Goal: Navigation & Orientation: Find specific page/section

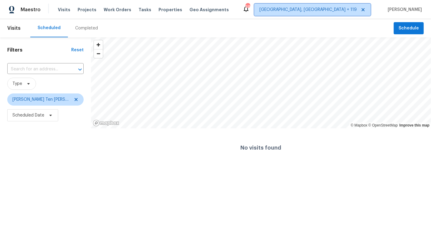
click at [343, 10] on span "Columbus, OH + 119" at bounding box center [308, 10] width 97 height 6
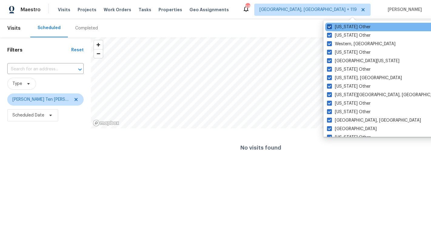
click at [343, 25] on label "Wyoming Other" at bounding box center [349, 27] width 44 height 6
click at [331, 25] on input "Wyoming Other" at bounding box center [329, 26] width 4 height 4
checkbox input "false"
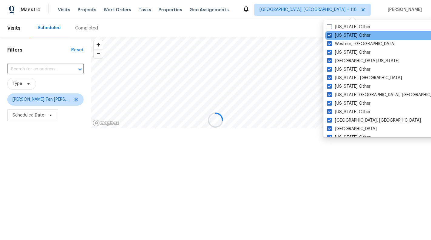
click at [343, 34] on label "Wisconsin Other" at bounding box center [349, 35] width 44 height 6
click at [331, 34] on input "Wisconsin Other" at bounding box center [329, 34] width 4 height 4
checkbox input "false"
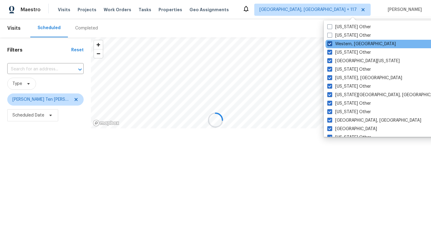
click at [343, 44] on label "Western, NY" at bounding box center [362, 44] width 69 height 6
click at [331, 44] on input "Western, NY" at bounding box center [330, 43] width 4 height 4
checkbox input "false"
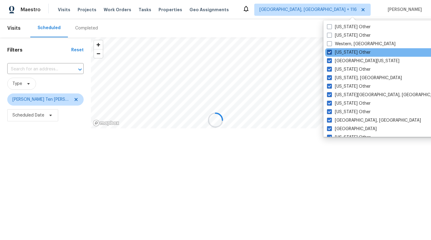
click at [343, 49] on label "West Virginia Other" at bounding box center [349, 52] width 44 height 6
click at [331, 49] on input "West Virginia Other" at bounding box center [329, 51] width 4 height 4
checkbox input "false"
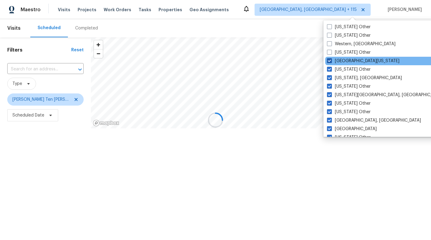
click at [342, 60] on label "West Texas" at bounding box center [363, 61] width 72 height 6
click at [331, 60] on input "West Texas" at bounding box center [329, 60] width 4 height 4
checkbox input "false"
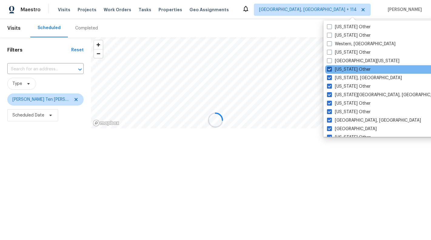
click at [342, 69] on label "Washington Other" at bounding box center [349, 69] width 44 height 6
click at [331, 69] on input "Washington Other" at bounding box center [329, 68] width 4 height 4
checkbox input "false"
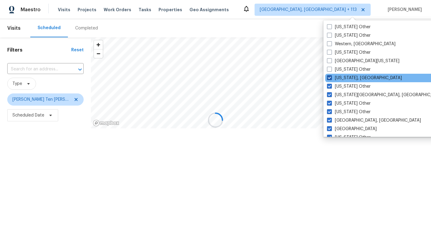
click at [342, 75] on label "Washington, DC" at bounding box center [364, 78] width 75 height 6
click at [331, 75] on input "Washington, DC" at bounding box center [329, 77] width 4 height 4
checkbox input "false"
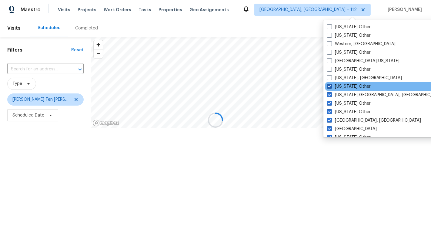
click at [342, 85] on label "Virginia Other" at bounding box center [349, 86] width 44 height 6
click at [331, 85] on input "Virginia Other" at bounding box center [329, 85] width 4 height 4
checkbox input "false"
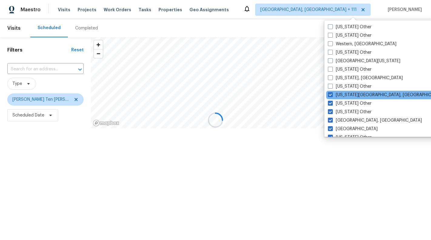
click at [342, 91] on div "Virginia Beach, VA" at bounding box center [387, 95] width 122 height 8
click at [342, 92] on label "Virginia Beach, VA" at bounding box center [386, 95] width 117 height 6
click at [332, 92] on input "Virginia Beach, VA" at bounding box center [330, 94] width 4 height 4
checkbox input "false"
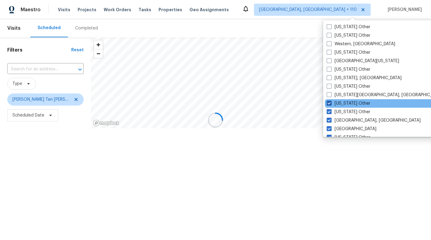
click at [343, 101] on label "Vermont Other" at bounding box center [349, 103] width 44 height 6
click at [331, 101] on input "Vermont Other" at bounding box center [329, 102] width 4 height 4
checkbox input "false"
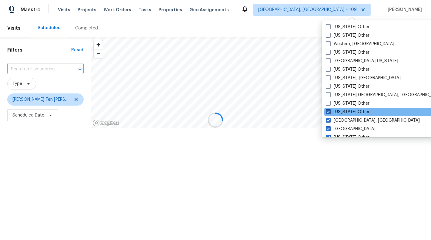
click at [343, 109] on label "Utah Other" at bounding box center [348, 112] width 44 height 6
click at [330, 109] on input "Utah Other" at bounding box center [328, 111] width 4 height 4
checkbox input "false"
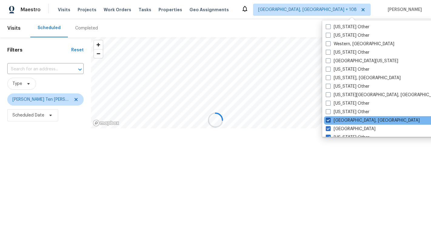
click at [343, 119] on label "Tulsa, OK" at bounding box center [373, 120] width 94 height 6
click at [330, 119] on input "Tulsa, OK" at bounding box center [328, 119] width 4 height 4
checkbox input "false"
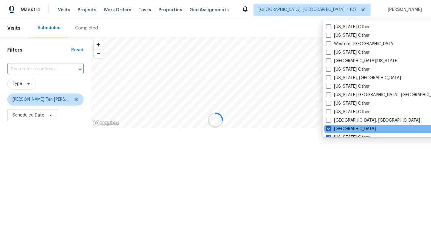
click at [343, 126] on label "Tucson" at bounding box center [351, 129] width 50 height 6
click at [330, 126] on input "Tucson" at bounding box center [328, 128] width 4 height 4
checkbox input "false"
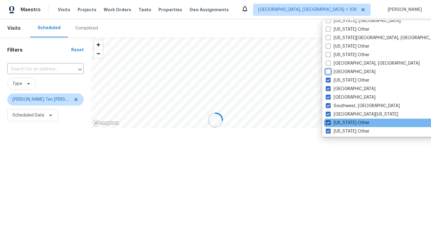
scroll to position [62, 0]
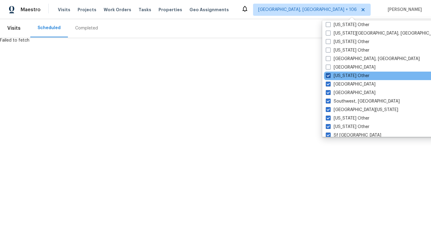
click at [347, 75] on label "Tennessee Other" at bounding box center [348, 76] width 44 height 6
click at [330, 75] on input "Tennessee Other" at bounding box center [328, 75] width 4 height 4
checkbox input "false"
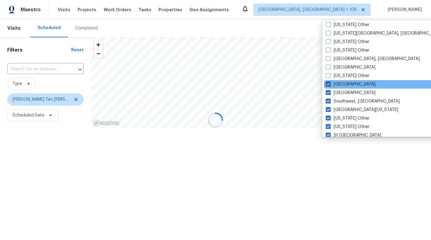
click at [345, 82] on label "Tampa" at bounding box center [351, 84] width 50 height 6
click at [330, 82] on input "Tampa" at bounding box center [328, 83] width 4 height 4
checkbox input "false"
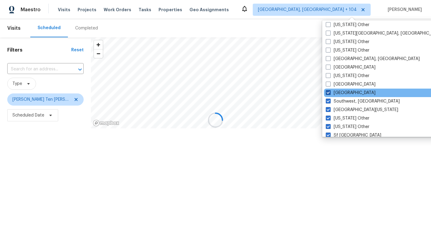
click at [342, 92] on label "St Louis" at bounding box center [351, 93] width 50 height 6
click at [330, 92] on input "St Louis" at bounding box center [328, 92] width 4 height 4
checkbox input "false"
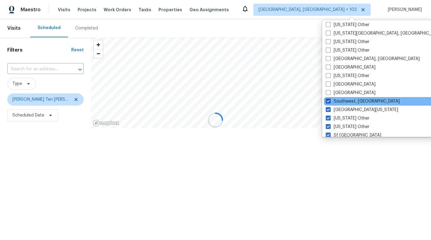
click at [341, 102] on label "Southwest, FL" at bounding box center [363, 101] width 74 height 6
click at [330, 102] on input "Southwest, FL" at bounding box center [328, 100] width 4 height 4
checkbox input "false"
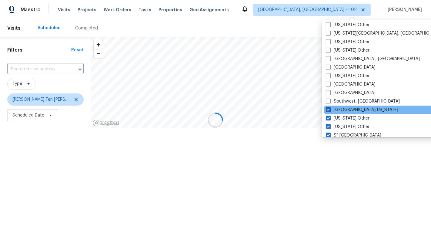
click at [341, 107] on label "South Texas" at bounding box center [362, 110] width 72 height 6
click at [330, 107] on input "South Texas" at bounding box center [328, 109] width 4 height 4
checkbox input "false"
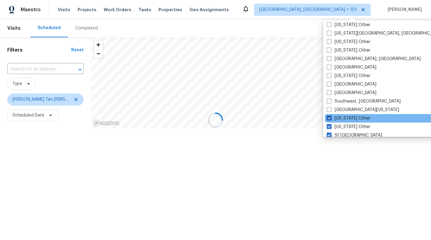
click at [341, 116] on label "South Dakota Other" at bounding box center [349, 118] width 44 height 6
click at [331, 116] on input "South Dakota Other" at bounding box center [329, 117] width 4 height 4
checkbox input "false"
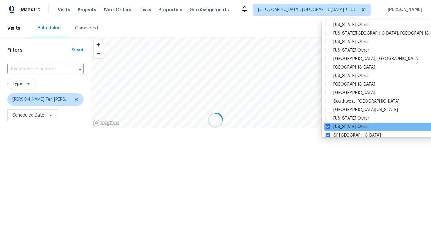
click at [341, 123] on div "South Carolina Other" at bounding box center [385, 127] width 122 height 8
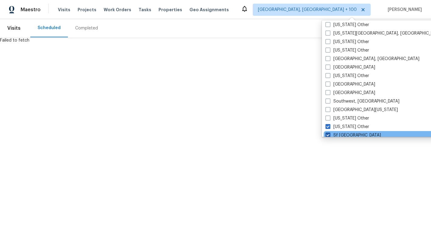
click at [341, 134] on label "Sf Bay Area" at bounding box center [353, 135] width 55 height 6
click at [330, 134] on input "Sf Bay Area" at bounding box center [328, 134] width 4 height 4
checkbox input "false"
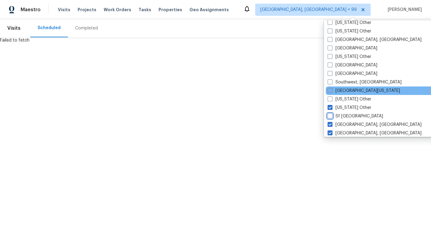
scroll to position [89, 0]
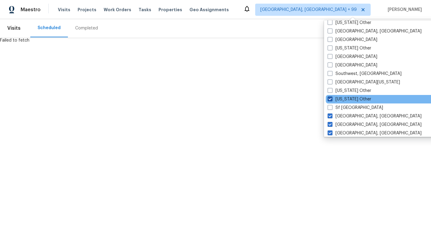
click at [347, 99] on label "South Carolina Other" at bounding box center [350, 99] width 44 height 6
click at [332, 99] on input "South Carolina Other" at bounding box center [330, 98] width 4 height 4
checkbox input "false"
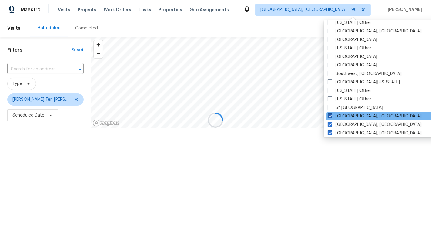
click at [344, 116] on label "Seattle, WA" at bounding box center [375, 116] width 94 height 6
click at [332, 116] on input "Seattle, WA" at bounding box center [330, 115] width 4 height 4
checkbox input "false"
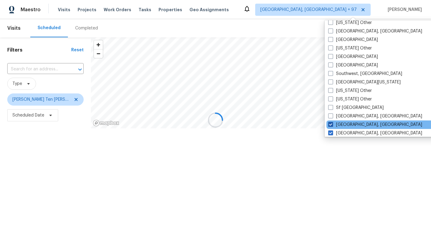
click at [345, 123] on label "Savannah, GA" at bounding box center [375, 125] width 94 height 6
click at [332, 123] on input "Savannah, GA" at bounding box center [330, 124] width 4 height 4
checkbox input "false"
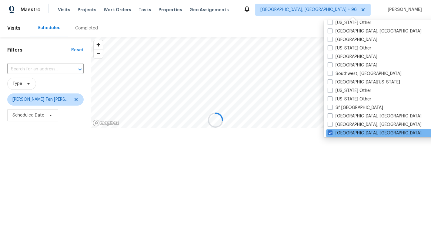
click at [345, 129] on div "San Diego, CA" at bounding box center [387, 133] width 122 height 8
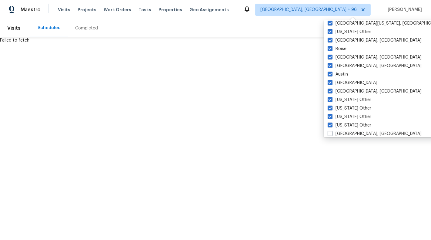
scroll to position [915, 0]
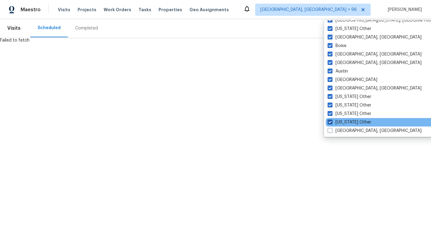
click at [345, 122] on label "Alabama Other" at bounding box center [350, 122] width 44 height 6
click at [332, 122] on input "Alabama Other" at bounding box center [330, 121] width 4 height 4
checkbox input "false"
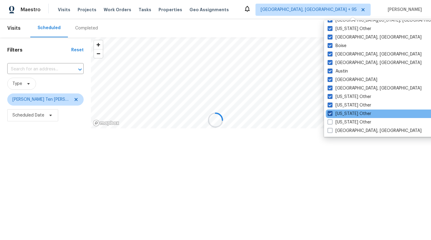
click at [344, 113] on label "Alaska Other" at bounding box center [350, 114] width 44 height 6
click at [332, 113] on input "Alaska Other" at bounding box center [330, 113] width 4 height 4
checkbox input "false"
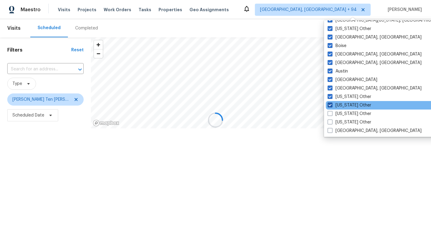
click at [344, 102] on label "Arizona Other" at bounding box center [350, 105] width 44 height 6
click at [332, 102] on input "Arizona Other" at bounding box center [330, 104] width 4 height 4
checkbox input "false"
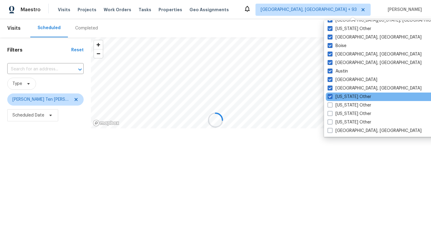
click at [343, 92] on div "Arkansas Other" at bounding box center [387, 96] width 122 height 8
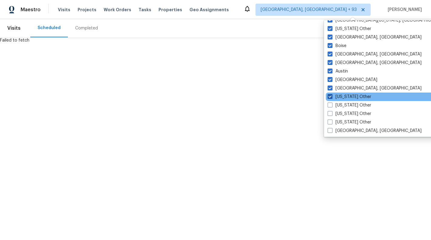
click at [342, 94] on label "Arkansas Other" at bounding box center [350, 97] width 44 height 6
click at [332, 94] on input "Arkansas Other" at bounding box center [330, 96] width 4 height 4
checkbox input "false"
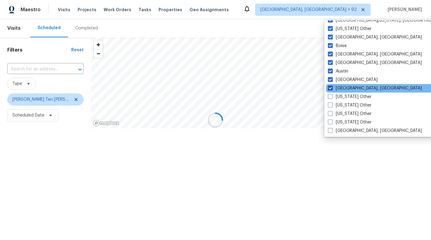
click at [342, 86] on label "Asheville, NC" at bounding box center [375, 88] width 94 height 6
click at [332, 86] on input "Asheville, NC" at bounding box center [330, 87] width 4 height 4
checkbox input "false"
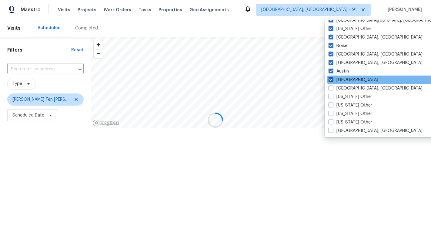
click at [342, 79] on label "Atlanta" at bounding box center [354, 80] width 50 height 6
click at [333, 79] on input "Atlanta" at bounding box center [331, 79] width 4 height 4
checkbox input "false"
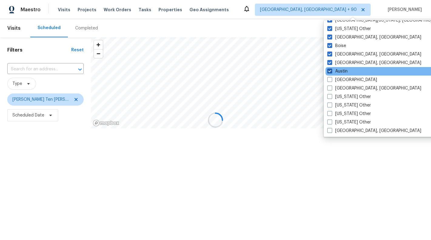
click at [341, 69] on label "Austin" at bounding box center [338, 71] width 20 height 6
click at [331, 69] on input "Austin" at bounding box center [330, 70] width 4 height 4
checkbox input "false"
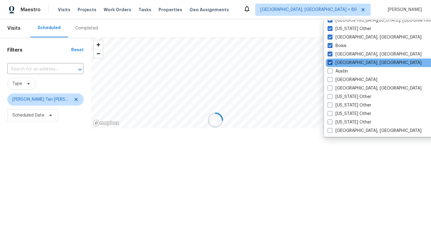
click at [341, 62] on label "Baltimore, MD" at bounding box center [375, 63] width 94 height 6
click at [332, 62] on input "Baltimore, MD" at bounding box center [330, 62] width 4 height 4
checkbox input "false"
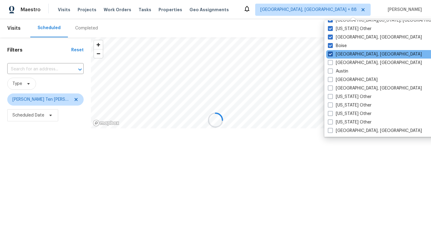
click at [342, 54] on label "Birmingham, AL" at bounding box center [375, 54] width 94 height 6
click at [332, 54] on input "Birmingham, AL" at bounding box center [330, 53] width 4 height 4
checkbox input "false"
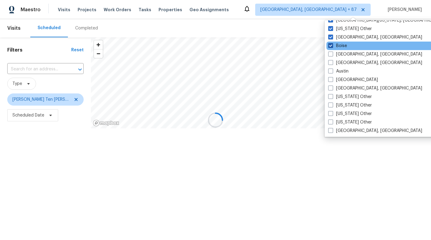
click at [341, 44] on label "Boise" at bounding box center [337, 46] width 19 height 6
click at [332, 44] on input "Boise" at bounding box center [330, 45] width 4 height 4
checkbox input "false"
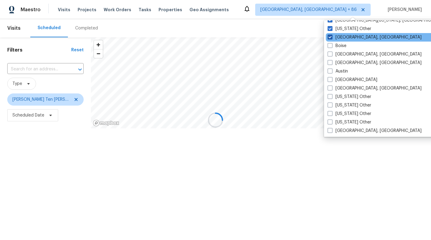
click at [343, 35] on label "Boston, MA" at bounding box center [375, 37] width 94 height 6
click at [332, 35] on input "Boston, MA" at bounding box center [330, 36] width 4 height 4
checkbox input "false"
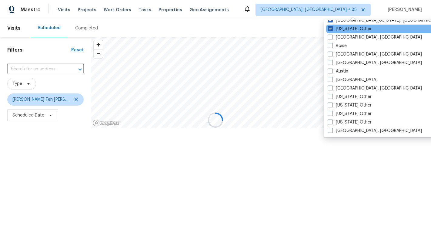
click at [343, 30] on label "California Other" at bounding box center [350, 29] width 44 height 6
click at [332, 30] on input "California Other" at bounding box center [330, 28] width 4 height 4
checkbox input "false"
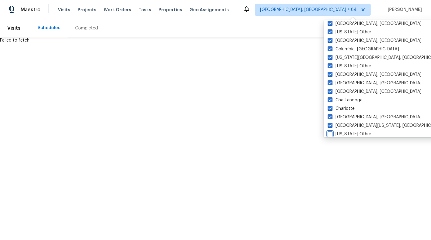
scroll to position [815, 0]
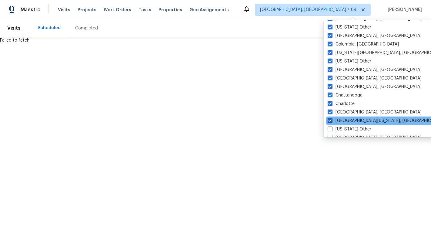
click at [345, 118] on label "Central California, CA" at bounding box center [386, 121] width 117 height 6
click at [332, 118] on input "Central California, CA" at bounding box center [330, 120] width 4 height 4
checkbox input "false"
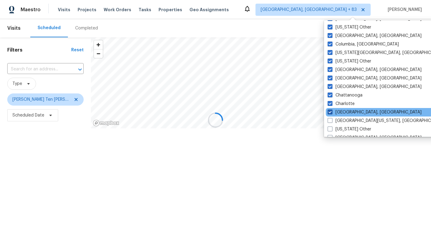
click at [345, 112] on label "Charleston, SC" at bounding box center [375, 112] width 94 height 6
click at [332, 112] on input "Charleston, SC" at bounding box center [330, 111] width 4 height 4
checkbox input "false"
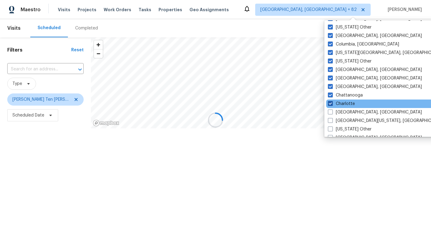
click at [345, 103] on label "Charlotte" at bounding box center [341, 104] width 27 height 6
click at [332, 103] on input "Charlotte" at bounding box center [330, 103] width 4 height 4
checkbox input "false"
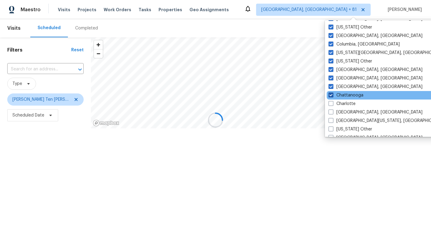
click at [345, 96] on label "Chattanooga" at bounding box center [346, 95] width 35 height 6
click at [333, 96] on input "Chattanooga" at bounding box center [331, 94] width 4 height 4
checkbox input "false"
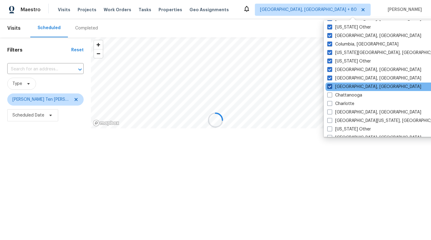
click at [344, 86] on label "Chicago, IL" at bounding box center [375, 87] width 94 height 6
click at [331, 86] on input "Chicago, IL" at bounding box center [330, 86] width 4 height 4
checkbox input "false"
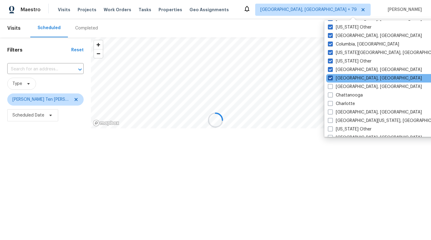
click at [345, 78] on label "Cincinnati, OH" at bounding box center [375, 78] width 94 height 6
click at [332, 78] on input "Cincinnati, OH" at bounding box center [330, 77] width 4 height 4
checkbox input "false"
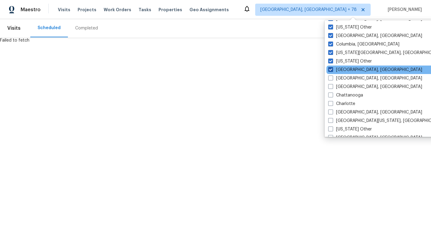
click at [345, 69] on label "Cleveland, OH" at bounding box center [375, 70] width 94 height 6
click at [332, 69] on input "Cleveland, OH" at bounding box center [330, 69] width 4 height 4
checkbox input "false"
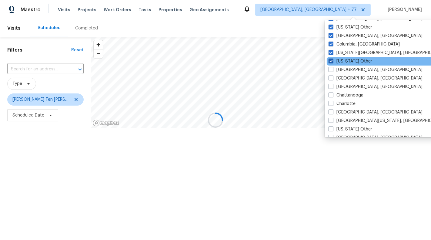
click at [345, 60] on label "Colorado Other" at bounding box center [351, 61] width 44 height 6
click at [333, 60] on input "Colorado Other" at bounding box center [331, 60] width 4 height 4
checkbox input "false"
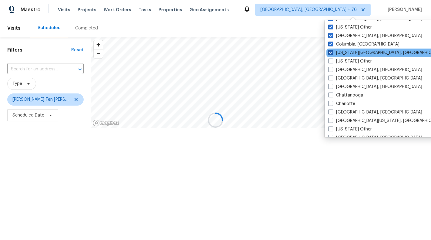
click at [345, 54] on label "Colorado Springs, CO" at bounding box center [386, 53] width 117 height 6
click at [332, 54] on input "Colorado Springs, CO" at bounding box center [330, 52] width 4 height 4
checkbox input "false"
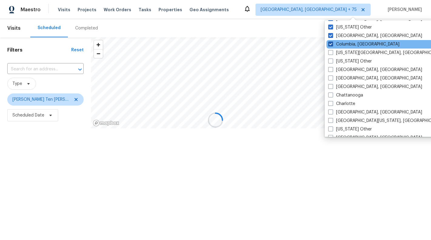
click at [344, 45] on label "Columbia, SC" at bounding box center [363, 44] width 71 height 6
click at [332, 45] on input "Columbia, SC" at bounding box center [330, 43] width 4 height 4
checkbox input "false"
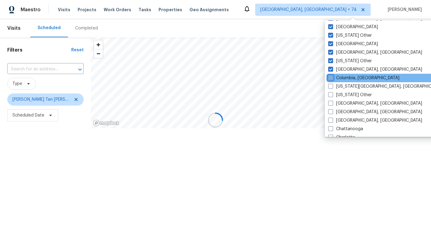
scroll to position [760, 0]
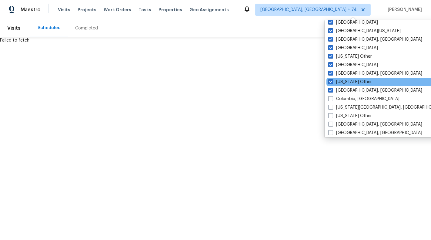
click at [347, 78] on div "Connecticut Other" at bounding box center [388, 82] width 122 height 8
click at [347, 81] on label "Connecticut Other" at bounding box center [350, 82] width 44 height 6
click at [332, 81] on input "Connecticut Other" at bounding box center [330, 81] width 4 height 4
checkbox input "false"
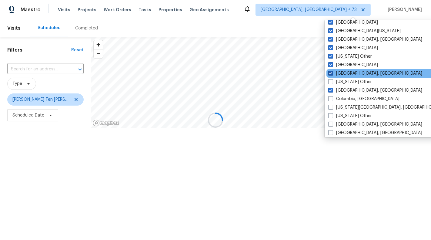
click at [346, 73] on label "Corpus Christi, TX" at bounding box center [375, 73] width 94 height 6
click at [332, 73] on input "Corpus Christi, TX" at bounding box center [330, 72] width 4 height 4
checkbox input "false"
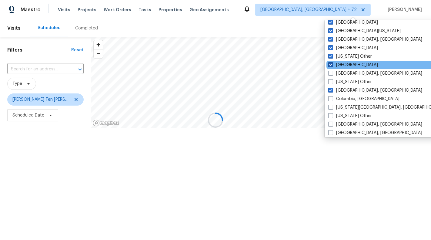
click at [344, 65] on label "Dallas" at bounding box center [353, 65] width 50 height 6
click at [332, 65] on input "Dallas" at bounding box center [330, 64] width 4 height 4
checkbox input "false"
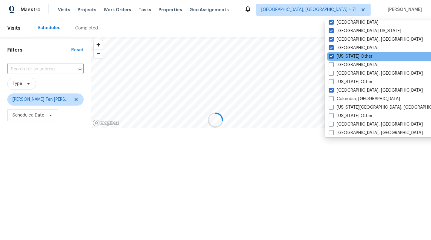
click at [344, 55] on label "Delaware Other" at bounding box center [351, 56] width 44 height 6
click at [333, 55] on input "Delaware Other" at bounding box center [331, 55] width 4 height 4
checkbox input "false"
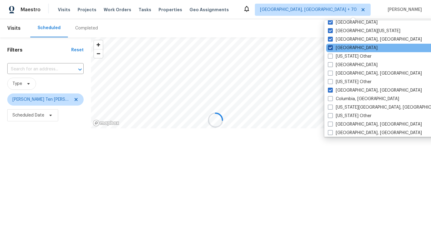
click at [344, 47] on label "Denver" at bounding box center [353, 48] width 50 height 6
click at [332, 47] on input "Denver" at bounding box center [330, 47] width 4 height 4
checkbox input "false"
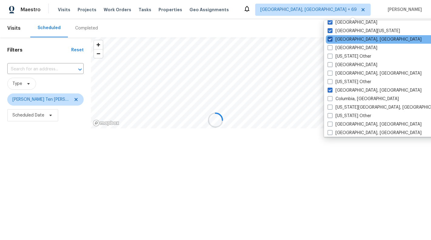
click at [344, 39] on label "Detroit, MI" at bounding box center [375, 39] width 94 height 6
click at [332, 39] on input "Detroit, MI" at bounding box center [330, 38] width 4 height 4
checkbox input "false"
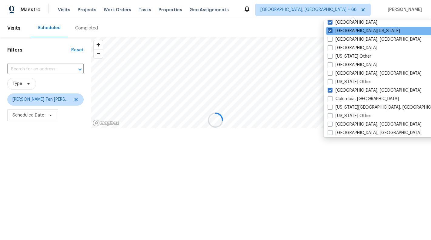
click at [344, 29] on label "East Texas" at bounding box center [364, 31] width 72 height 6
click at [332, 29] on input "East Texas" at bounding box center [330, 30] width 4 height 4
checkbox input "false"
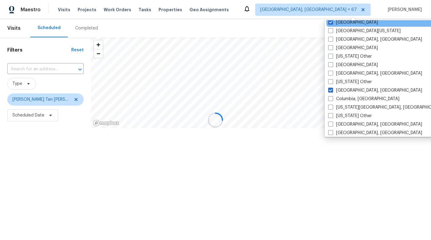
click at [344, 25] on div "El Paso" at bounding box center [388, 22] width 122 height 8
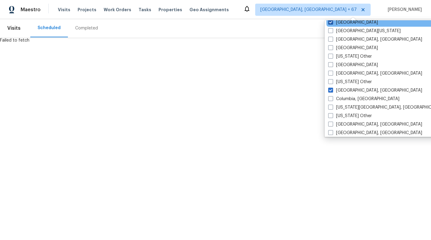
click at [338, 21] on label "El Paso" at bounding box center [353, 22] width 50 height 6
click at [332, 21] on input "El Paso" at bounding box center [330, 21] width 4 height 4
checkbox input "false"
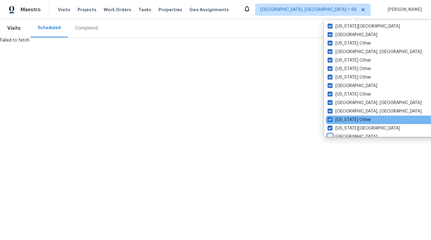
scroll to position [640, 0]
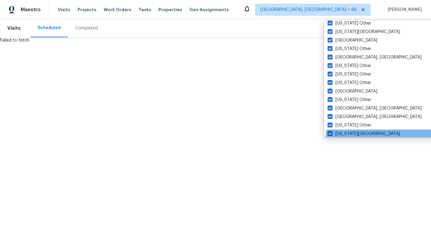
click at [342, 132] on label "Florida Panhandle" at bounding box center [364, 134] width 72 height 6
click at [332, 132] on input "Florida Panhandle" at bounding box center [330, 133] width 4 height 4
checkbox input "false"
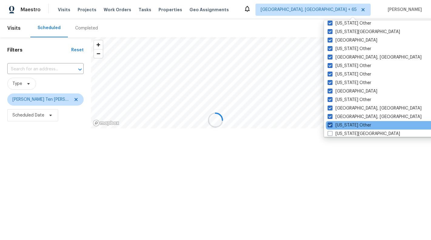
click at [342, 126] on label "Georgia Other" at bounding box center [350, 125] width 44 height 6
click at [332, 126] on input "Georgia Other" at bounding box center [330, 124] width 4 height 4
checkbox input "false"
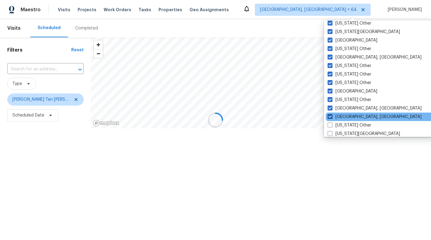
click at [342, 116] on label "Greensboro, NC" at bounding box center [375, 117] width 94 height 6
click at [332, 116] on input "Greensboro, NC" at bounding box center [330, 116] width 4 height 4
checkbox input "false"
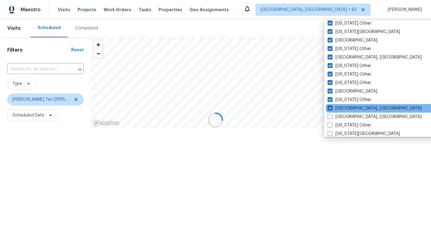
click at [343, 108] on label "Greenville, SC" at bounding box center [375, 108] width 94 height 6
click at [332, 108] on input "Greenville, SC" at bounding box center [330, 107] width 4 height 4
checkbox input "false"
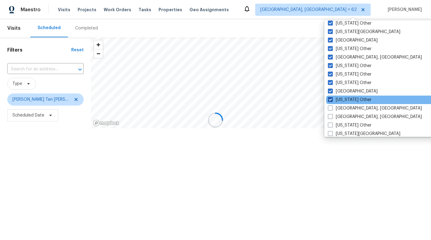
click at [344, 99] on label "Hawaii Other" at bounding box center [350, 100] width 44 height 6
click at [332, 99] on input "Hawaii Other" at bounding box center [330, 99] width 4 height 4
checkbox input "false"
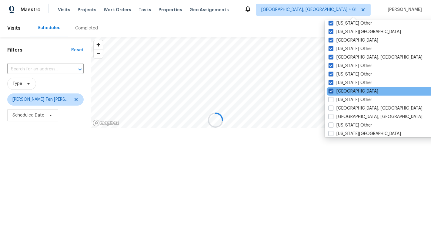
click at [343, 91] on label "Houston" at bounding box center [354, 91] width 50 height 6
click at [333, 91] on input "Houston" at bounding box center [331, 90] width 4 height 4
checkbox input "false"
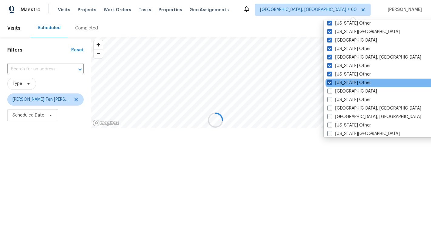
click at [343, 82] on label "Idaho Other" at bounding box center [350, 83] width 44 height 6
click at [331, 82] on input "Idaho Other" at bounding box center [330, 82] width 4 height 4
checkbox input "false"
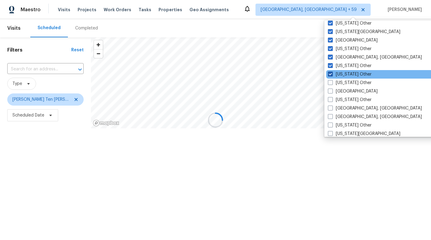
click at [344, 73] on label "Illinois Other" at bounding box center [350, 74] width 44 height 6
click at [332, 73] on input "Illinois Other" at bounding box center [330, 73] width 4 height 4
checkbox input "false"
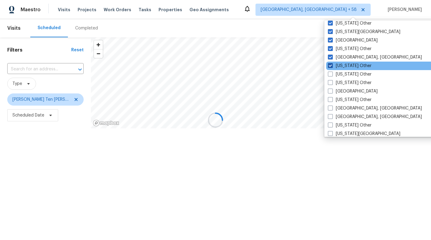
click at [344, 66] on label "Indiana Other" at bounding box center [350, 66] width 44 height 6
click at [332, 66] on input "Indiana Other" at bounding box center [330, 65] width 4 height 4
checkbox input "false"
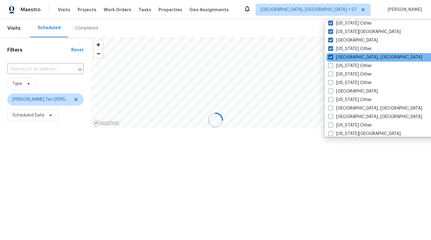
click at [344, 59] on label "Indianapolis, IN" at bounding box center [375, 57] width 94 height 6
click at [332, 58] on input "Indianapolis, IN" at bounding box center [330, 56] width 4 height 4
checkbox input "false"
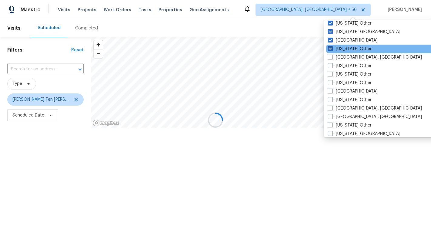
click at [344, 49] on label "Iowa Other" at bounding box center [350, 49] width 44 height 6
click at [332, 49] on input "Iowa Other" at bounding box center [330, 48] width 4 height 4
checkbox input "false"
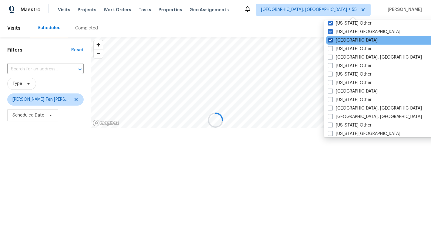
click at [344, 41] on label "Jacksonville" at bounding box center [353, 40] width 50 height 6
click at [332, 41] on input "Jacksonville" at bounding box center [330, 39] width 4 height 4
checkbox input "false"
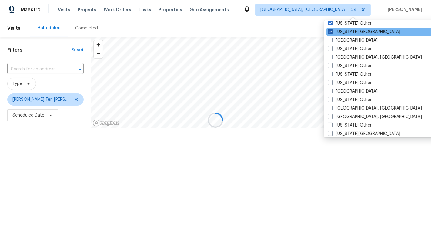
click at [344, 34] on label "Kansas City" at bounding box center [364, 32] width 72 height 6
click at [332, 33] on input "Kansas City" at bounding box center [330, 31] width 4 height 4
checkbox input "false"
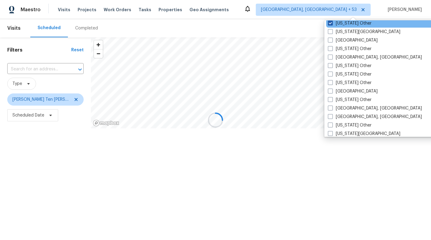
click at [345, 24] on label "Kansas Other" at bounding box center [350, 23] width 44 height 6
click at [332, 24] on input "Kansas Other" at bounding box center [330, 22] width 4 height 4
checkbox input "false"
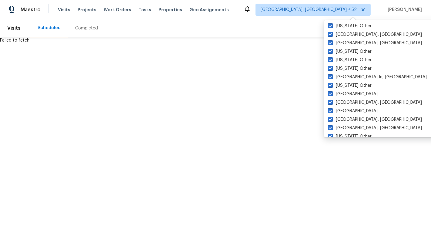
scroll to position [529, 0]
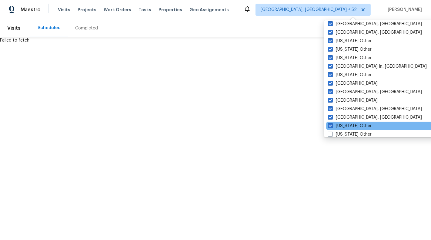
click at [343, 122] on div "Kentucky Other" at bounding box center [387, 126] width 122 height 8
click at [343, 123] on label "Kentucky Other" at bounding box center [350, 126] width 44 height 6
click at [332, 123] on input "Kentucky Other" at bounding box center [330, 125] width 4 height 4
checkbox input "false"
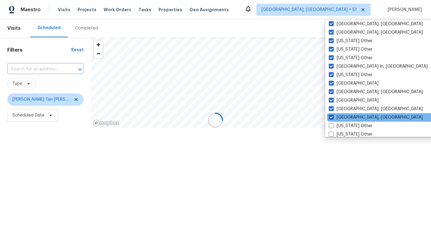
click at [343, 118] on label "Killeen, TX" at bounding box center [376, 117] width 94 height 6
click at [333, 118] on input "Killeen, TX" at bounding box center [331, 116] width 4 height 4
checkbox input "false"
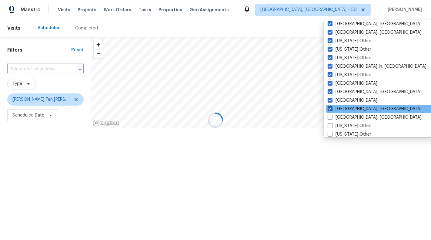
click at [343, 110] on label "Knoxville, TN" at bounding box center [375, 109] width 94 height 6
click at [332, 110] on input "Knoxville, TN" at bounding box center [330, 108] width 4 height 4
checkbox input "false"
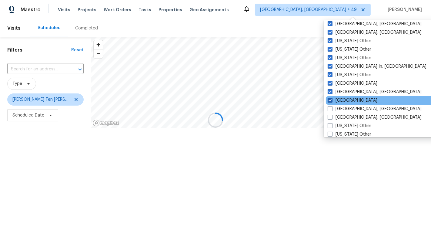
click at [343, 100] on label "Las Vegas" at bounding box center [353, 100] width 50 height 6
click at [332, 100] on input "Las Vegas" at bounding box center [330, 99] width 4 height 4
checkbox input "false"
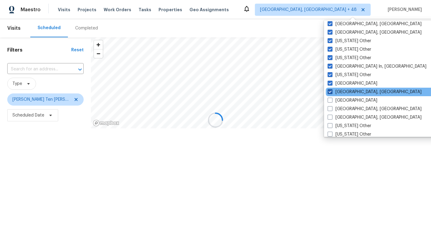
click at [343, 94] on label "Little Rock, AR" at bounding box center [375, 92] width 94 height 6
click at [332, 93] on input "Little Rock, AR" at bounding box center [330, 91] width 4 height 4
checkbox input "false"
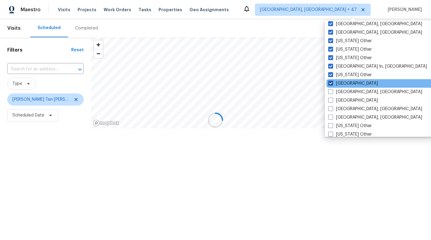
click at [343, 86] on label "Los Angeles" at bounding box center [353, 83] width 50 height 6
click at [332, 84] on input "Los Angeles" at bounding box center [330, 82] width 4 height 4
checkbox input "false"
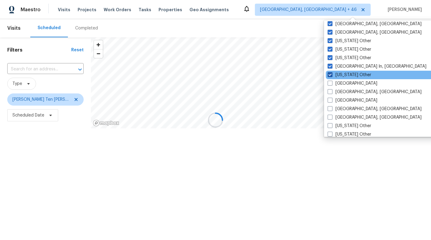
click at [344, 75] on label "Louisiana Other" at bounding box center [350, 75] width 44 height 6
click at [332, 75] on input "Louisiana Other" at bounding box center [330, 74] width 4 height 4
checkbox input "false"
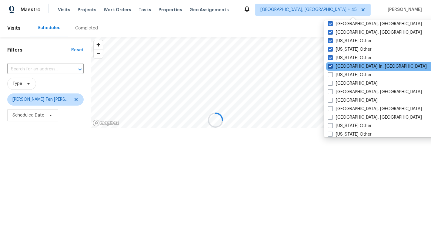
click at [344, 66] on label "Louisville In, KY" at bounding box center [377, 66] width 99 height 6
click at [332, 66] on input "Louisville In, KY" at bounding box center [330, 65] width 4 height 4
checkbox input "false"
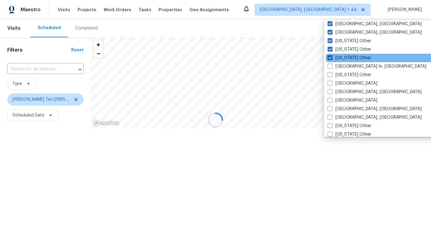
click at [344, 58] on label "Maine Other" at bounding box center [350, 58] width 44 height 6
click at [332, 58] on input "Maine Other" at bounding box center [330, 57] width 4 height 4
checkbox input "false"
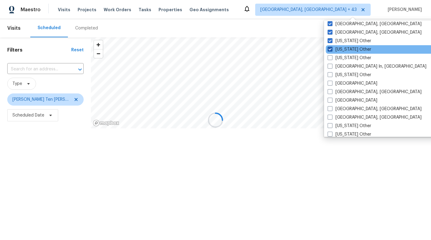
click at [344, 49] on label "Maryland Other" at bounding box center [350, 49] width 44 height 6
click at [332, 49] on input "Maryland Other" at bounding box center [330, 48] width 4 height 4
checkbox input "false"
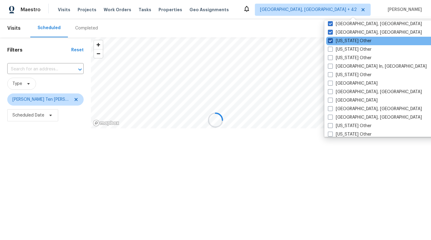
click at [344, 38] on label "Massachusetts Other" at bounding box center [350, 41] width 44 height 6
click at [332, 38] on input "Massachusetts Other" at bounding box center [330, 40] width 4 height 4
checkbox input "false"
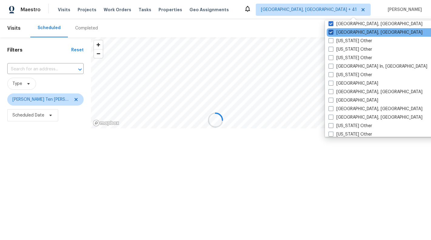
click at [344, 32] on label "Memphis, TN" at bounding box center [376, 32] width 94 height 6
click at [333, 32] on input "Memphis, TN" at bounding box center [331, 31] width 4 height 4
checkbox input "false"
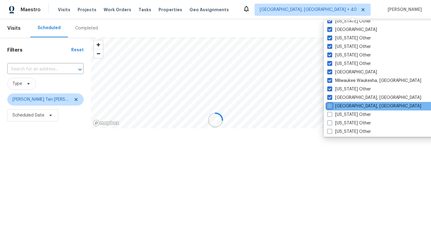
scroll to position [445, 0]
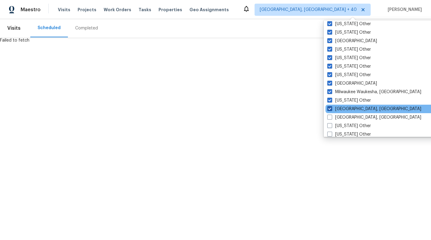
click at [344, 106] on label "Miami, FL" at bounding box center [375, 109] width 94 height 6
click at [331, 106] on input "Miami, FL" at bounding box center [330, 108] width 4 height 4
checkbox input "false"
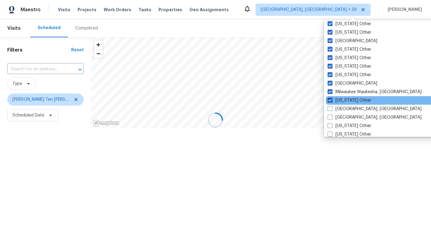
click at [345, 101] on label "Michigan Other" at bounding box center [350, 100] width 44 height 6
click at [332, 101] on input "Michigan Other" at bounding box center [330, 99] width 4 height 4
checkbox input "false"
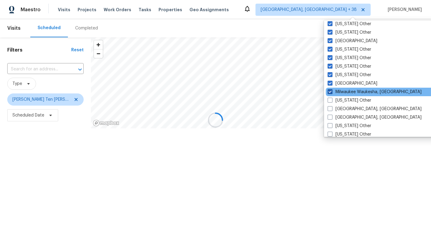
click at [346, 93] on label "Milwaukee Waukesha, WI" at bounding box center [375, 92] width 94 height 6
click at [332, 93] on input "Milwaukee Waukesha, WI" at bounding box center [330, 91] width 4 height 4
checkbox input "false"
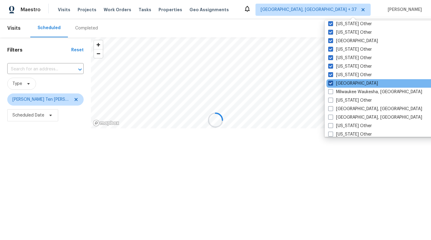
click at [345, 84] on label "Minneapolis" at bounding box center [353, 83] width 50 height 6
click at [332, 84] on input "Minneapolis" at bounding box center [330, 82] width 4 height 4
checkbox input "false"
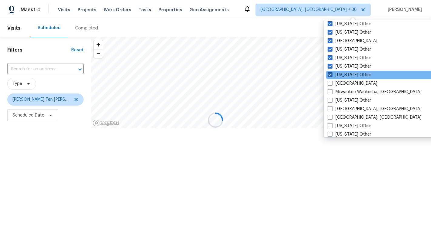
click at [347, 72] on label "Minnesota Other" at bounding box center [350, 75] width 44 height 6
click at [332, 72] on input "Minnesota Other" at bounding box center [330, 74] width 4 height 4
checkbox input "false"
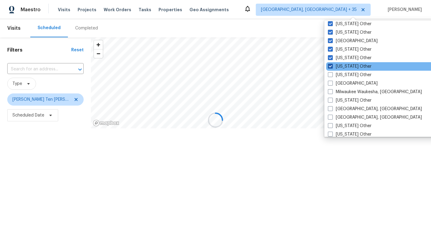
click at [346, 66] on label "Mississippi Other" at bounding box center [350, 66] width 44 height 6
click at [332, 66] on input "Mississippi Other" at bounding box center [330, 65] width 4 height 4
checkbox input "false"
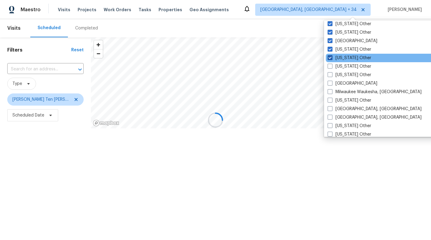
click at [346, 59] on label "Missouri Other" at bounding box center [350, 58] width 44 height 6
click at [332, 59] on input "Missouri Other" at bounding box center [330, 57] width 4 height 4
checkbox input "false"
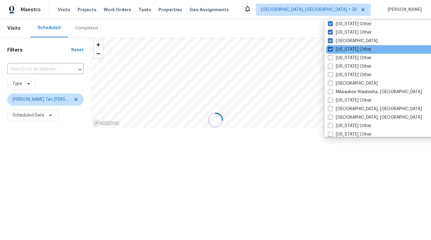
click at [346, 50] on label "Montana Other" at bounding box center [350, 49] width 44 height 6
click at [332, 50] on input "Montana Other" at bounding box center [330, 48] width 4 height 4
checkbox input "false"
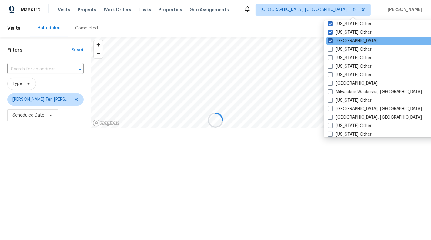
click at [345, 41] on label "Nashville" at bounding box center [353, 41] width 50 height 6
click at [332, 41] on input "Nashville" at bounding box center [330, 40] width 4 height 4
checkbox input "false"
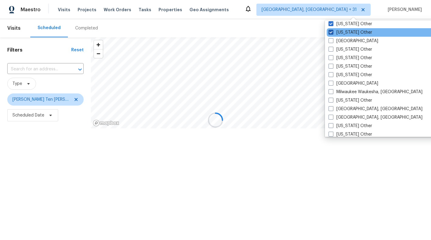
click at [347, 33] on label "Nebraska Other" at bounding box center [351, 32] width 44 height 6
click at [333, 33] on input "Nebraska Other" at bounding box center [331, 31] width 4 height 4
checkbox input "false"
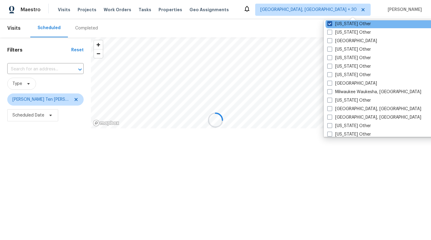
click at [347, 24] on label "Nevada Other" at bounding box center [350, 24] width 44 height 6
click at [331, 24] on input "Nevada Other" at bounding box center [330, 23] width 4 height 4
checkbox input "false"
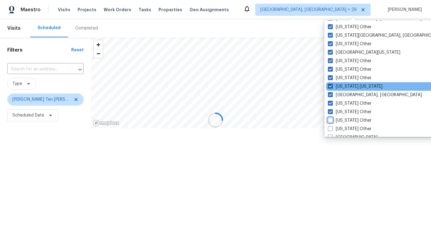
scroll to position [347, 0]
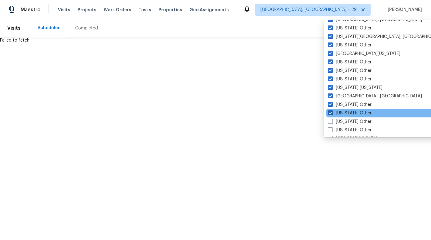
click at [345, 112] on label "New Hampshire Other" at bounding box center [350, 113] width 44 height 6
click at [332, 112] on input "New Hampshire Other" at bounding box center [330, 112] width 4 height 4
checkbox input "false"
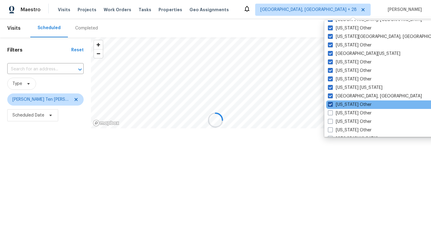
click at [345, 104] on label "New Mexico Other" at bounding box center [350, 105] width 44 height 6
click at [332, 104] on input "New Mexico Other" at bounding box center [330, 104] width 4 height 4
checkbox input "false"
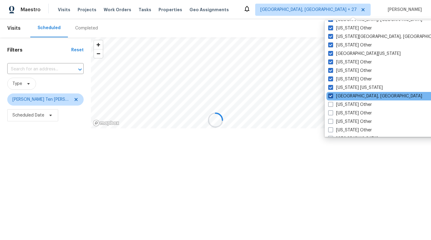
click at [346, 94] on label "New Orleans, LA" at bounding box center [375, 96] width 94 height 6
click at [332, 94] on input "New Orleans, LA" at bounding box center [330, 95] width 4 height 4
checkbox input "false"
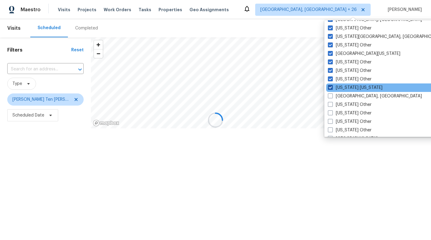
click at [346, 88] on label "New York New Jersey" at bounding box center [355, 88] width 55 height 6
click at [332, 88] on input "New York New Jersey" at bounding box center [330, 87] width 4 height 4
checkbox input "false"
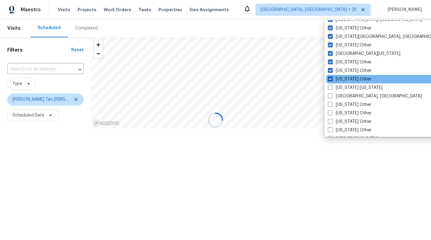
click at [346, 79] on label "New York Other" at bounding box center [350, 79] width 44 height 6
click at [332, 79] on input "New York Other" at bounding box center [330, 78] width 4 height 4
checkbox input "false"
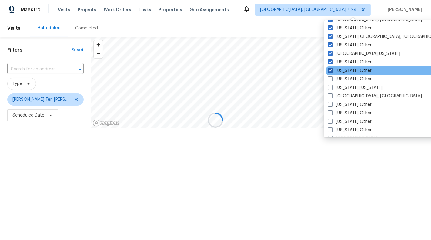
click at [345, 70] on label "North Carolina Other" at bounding box center [350, 71] width 44 height 6
click at [332, 70] on input "North Carolina Other" at bounding box center [330, 70] width 4 height 4
checkbox input "false"
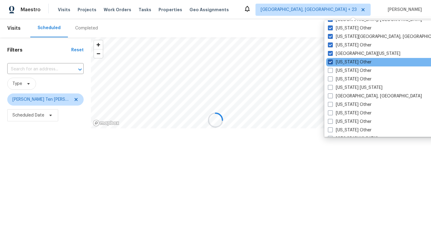
click at [345, 62] on label "North Dakota Other" at bounding box center [350, 62] width 44 height 6
click at [332, 62] on input "North Dakota Other" at bounding box center [330, 61] width 4 height 4
checkbox input "false"
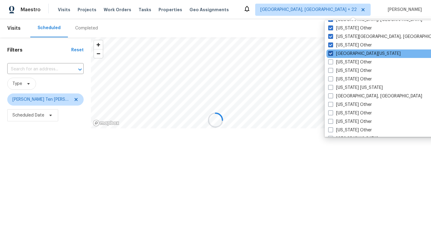
click at [345, 54] on label "Northern Colorado" at bounding box center [364, 54] width 72 height 6
click at [332, 54] on input "Northern Colorado" at bounding box center [330, 53] width 4 height 4
checkbox input "false"
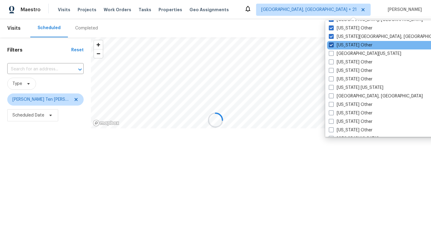
click at [346, 45] on label "Ohio Other" at bounding box center [351, 45] width 44 height 6
click at [333, 45] on input "Ohio Other" at bounding box center [331, 44] width 4 height 4
checkbox input "false"
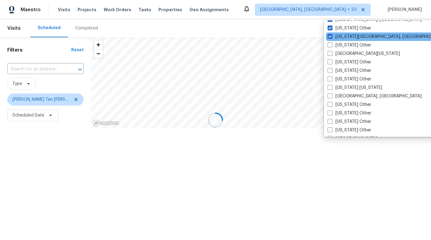
click at [346, 40] on div "Oklahoma City, OK" at bounding box center [387, 36] width 122 height 8
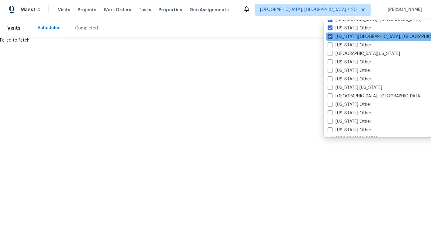
click at [344, 34] on label "Oklahoma City, OK" at bounding box center [386, 37] width 117 height 6
click at [332, 34] on input "Oklahoma City, OK" at bounding box center [330, 36] width 4 height 4
checkbox input "false"
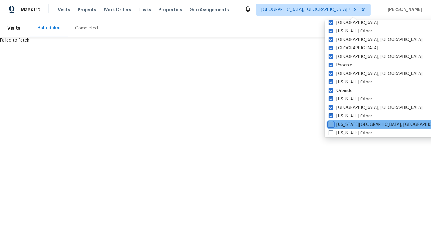
scroll to position [257, 0]
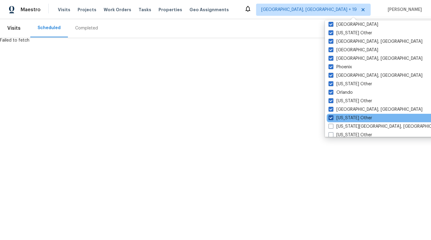
click at [343, 115] on label "Oklahoma Other" at bounding box center [351, 118] width 44 height 6
click at [333, 115] on input "Oklahoma Other" at bounding box center [331, 117] width 4 height 4
checkbox input "false"
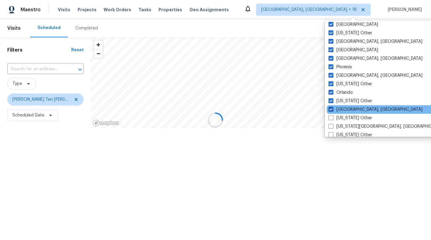
click at [343, 109] on label "Omaha, NE" at bounding box center [376, 109] width 94 height 6
click at [333, 109] on input "Omaha, NE" at bounding box center [331, 108] width 4 height 4
checkbox input "false"
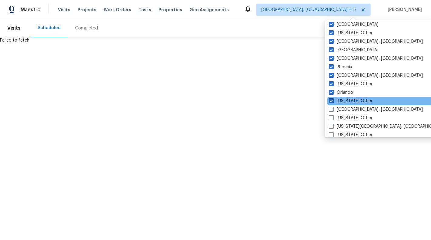
click at [345, 98] on label "Oregon Other" at bounding box center [351, 101] width 44 height 6
click at [333, 98] on input "Oregon Other" at bounding box center [331, 100] width 4 height 4
checkbox input "false"
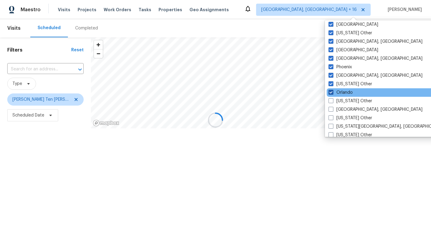
click at [344, 92] on label "Orlando" at bounding box center [341, 92] width 24 height 6
click at [333, 92] on input "Orlando" at bounding box center [331, 91] width 4 height 4
checkbox input "false"
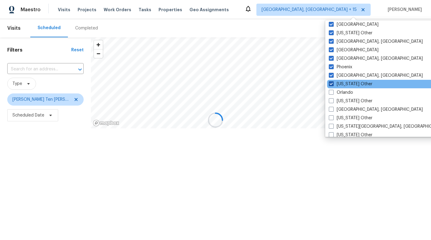
click at [344, 85] on label "Pennsylvania Other" at bounding box center [351, 84] width 44 height 6
click at [333, 85] on input "Pennsylvania Other" at bounding box center [331, 83] width 4 height 4
checkbox input "false"
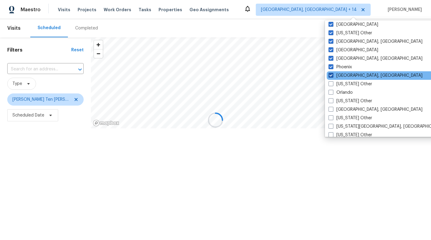
click at [344, 76] on label "Philadelphia, PA" at bounding box center [376, 75] width 94 height 6
click at [333, 76] on input "Philadelphia, PA" at bounding box center [331, 74] width 4 height 4
checkbox input "false"
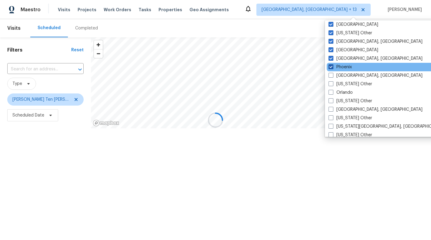
click at [343, 65] on label "Phoenix" at bounding box center [340, 67] width 23 height 6
click at [333, 65] on input "Phoenix" at bounding box center [331, 66] width 4 height 4
checkbox input "false"
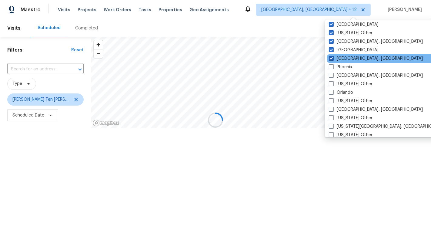
click at [343, 60] on label "Pittsburgh, PA" at bounding box center [376, 58] width 94 height 6
click at [333, 59] on input "Pittsburgh, PA" at bounding box center [331, 57] width 4 height 4
checkbox input "false"
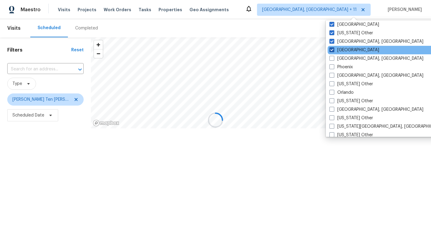
click at [343, 51] on label "Portland" at bounding box center [355, 50] width 50 height 6
click at [334, 51] on input "Portland" at bounding box center [332, 49] width 4 height 4
checkbox input "false"
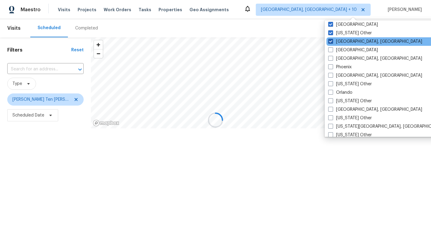
click at [344, 43] on label "Prescott, AZ" at bounding box center [375, 42] width 94 height 6
click at [332, 42] on input "Prescott, AZ" at bounding box center [330, 41] width 4 height 4
checkbox input "false"
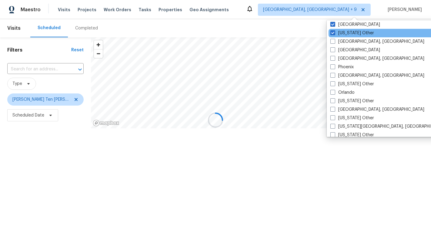
click at [344, 35] on div "Puerto Rico Other" at bounding box center [390, 33] width 122 height 8
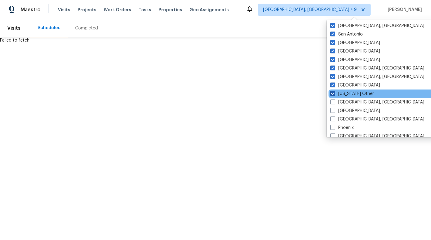
scroll to position [193, 0]
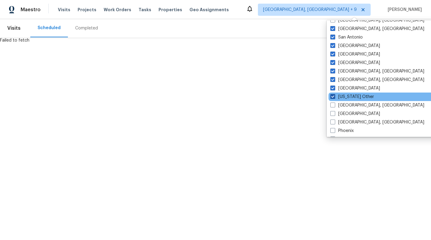
click at [344, 94] on label "Puerto Rico Other" at bounding box center [353, 97] width 44 height 6
click at [334, 94] on input "Puerto Rico Other" at bounding box center [333, 96] width 4 height 4
checkbox input "false"
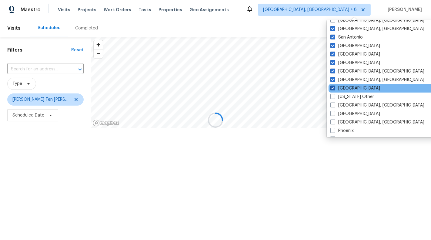
click at [344, 88] on label "Raleigh" at bounding box center [356, 88] width 50 height 6
click at [334, 88] on input "Raleigh" at bounding box center [333, 87] width 4 height 4
checkbox input "false"
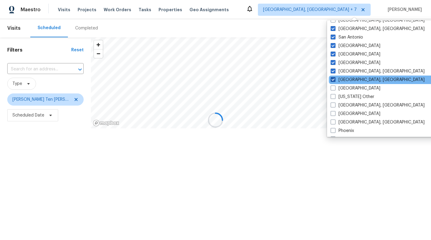
click at [345, 80] on label "Reno, NV" at bounding box center [378, 80] width 94 height 6
click at [335, 80] on input "Reno, NV" at bounding box center [333, 79] width 4 height 4
checkbox input "false"
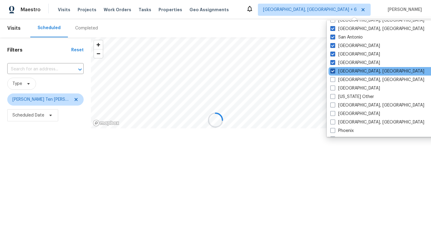
click at [345, 72] on label "Richmond, VA" at bounding box center [378, 71] width 94 height 6
click at [334, 72] on input "Richmond, VA" at bounding box center [333, 70] width 4 height 4
checkbox input "false"
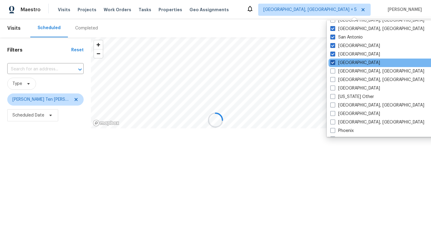
click at [345, 62] on label "Riverside" at bounding box center [356, 63] width 50 height 6
click at [334, 62] on input "Riverside" at bounding box center [333, 62] width 4 height 4
checkbox input "false"
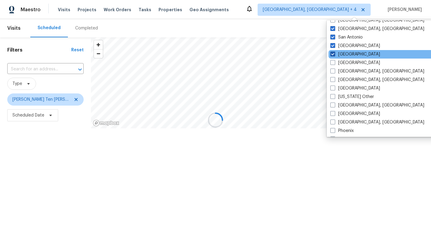
click at [345, 54] on label "Sacramento" at bounding box center [356, 54] width 50 height 6
click at [334, 54] on input "Sacramento" at bounding box center [333, 53] width 4 height 4
checkbox input "false"
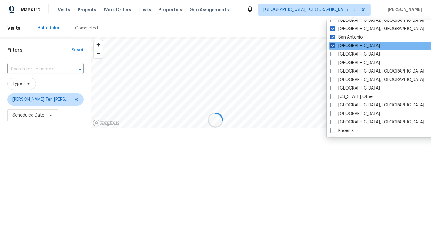
click at [346, 46] on label "Salt Lake City" at bounding box center [356, 46] width 50 height 6
click at [334, 46] on input "Salt Lake City" at bounding box center [333, 45] width 4 height 4
checkbox input "false"
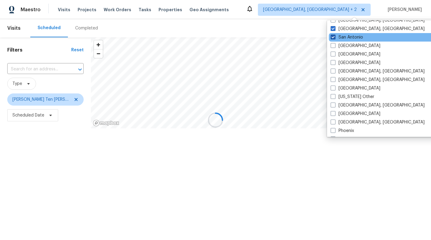
click at [346, 39] on label "San Antonio" at bounding box center [347, 37] width 32 height 6
click at [335, 38] on input "San Antonio" at bounding box center [333, 36] width 4 height 4
checkbox input "false"
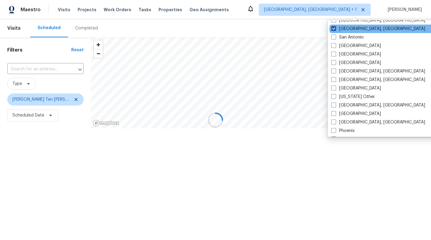
click at [346, 31] on label "San Diego, CA" at bounding box center [378, 29] width 94 height 6
click at [335, 30] on input "San Diego, CA" at bounding box center [333, 28] width 4 height 4
checkbox input "false"
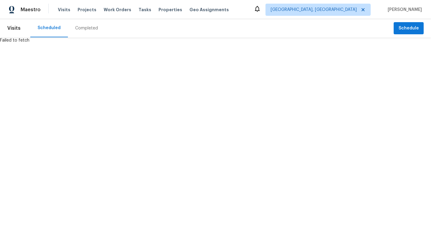
click at [212, 43] on html "Maestro Visits Projects Work Orders Tasks Properties Geo Assignments Columbus, …" at bounding box center [215, 21] width 431 height 43
click at [18, 26] on span "Visits" at bounding box center [13, 28] width 13 height 13
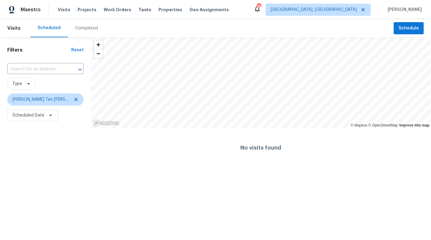
click at [80, 28] on div "Completed" at bounding box center [86, 28] width 23 height 6
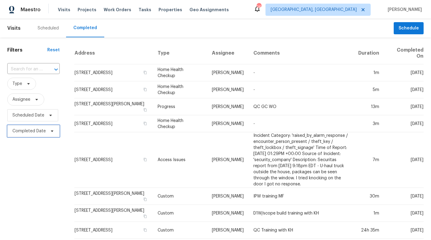
click at [37, 131] on span "Completed Date" at bounding box center [28, 131] width 33 height 6
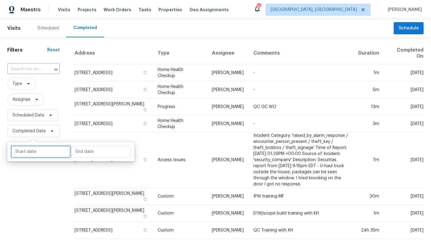
select select "9"
select select "2025"
select select "10"
select select "2025"
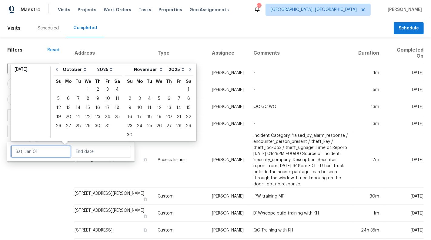
click at [33, 150] on input "text" at bounding box center [41, 152] width 60 height 12
type input "Sun, Oct 12"
click at [55, 67] on icon "Go to previous month" at bounding box center [56, 69] width 5 height 5
select select "8"
select select "9"
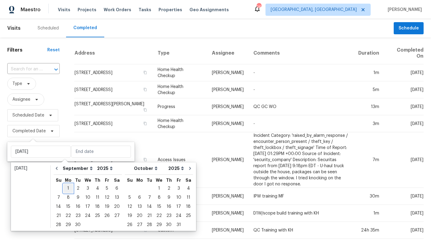
click at [66, 187] on div "1" at bounding box center [68, 188] width 10 height 8
type input "Mon, Sep 01"
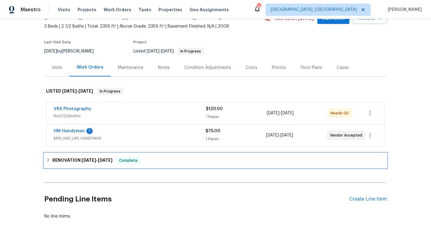
click at [181, 166] on div "RENOVATION 10/1/25 - 10/3/25 Complete" at bounding box center [215, 160] width 343 height 15
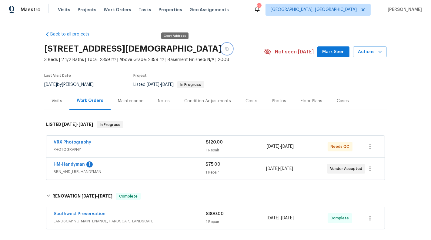
click at [226, 48] on icon "button" at bounding box center [227, 48] width 3 height 3
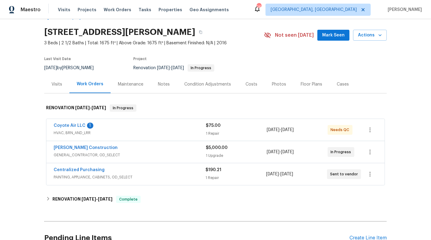
scroll to position [17, 0]
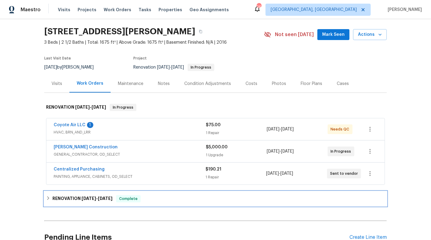
click at [154, 200] on div "RENOVATION [DATE] - [DATE] Complete" at bounding box center [215, 198] width 339 height 7
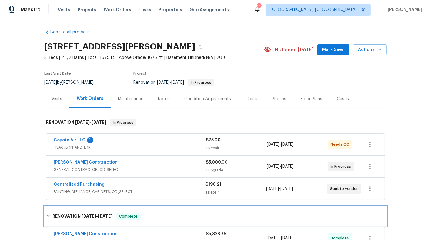
scroll to position [0, 0]
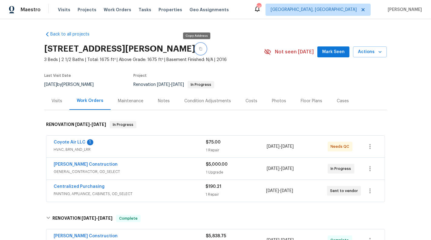
click at [199, 48] on icon "button" at bounding box center [201, 49] width 4 height 4
